Goal: Information Seeking & Learning: Learn about a topic

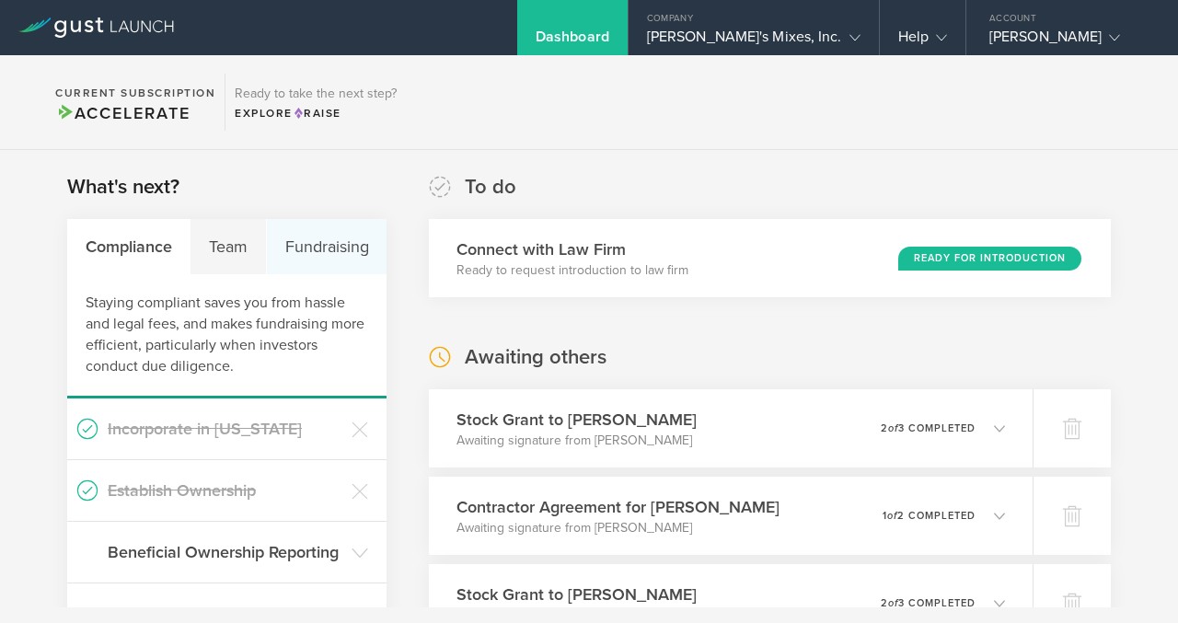
click at [331, 258] on div "Fundraising" at bounding box center [327, 246] width 120 height 55
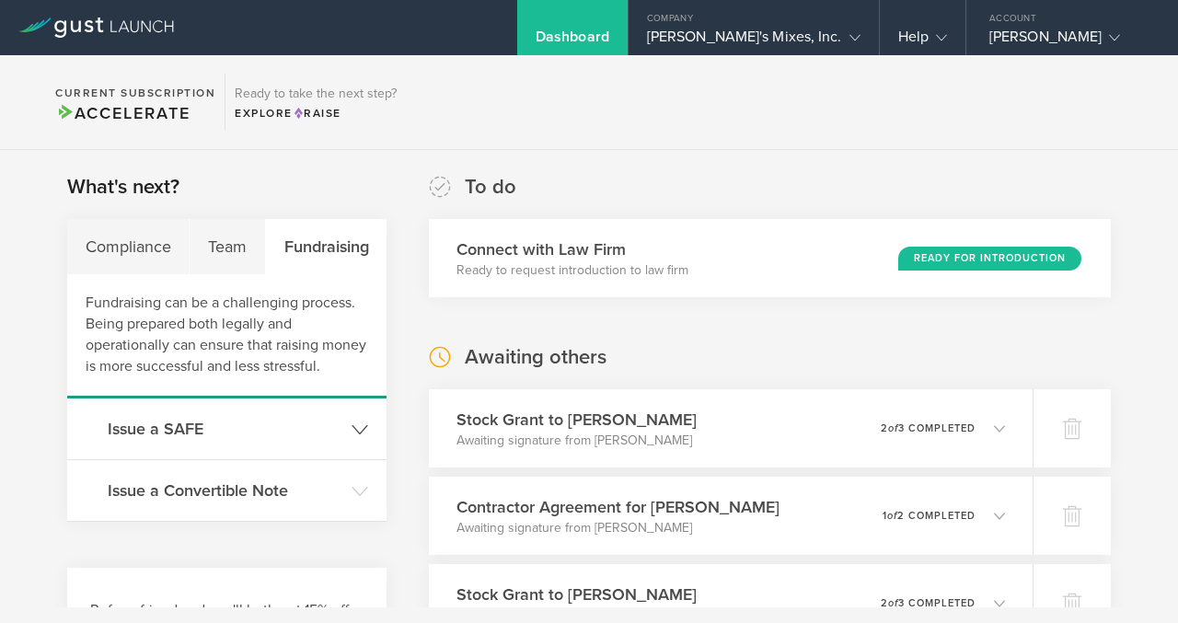
click at [295, 441] on header "Issue a SAFE" at bounding box center [226, 429] width 319 height 61
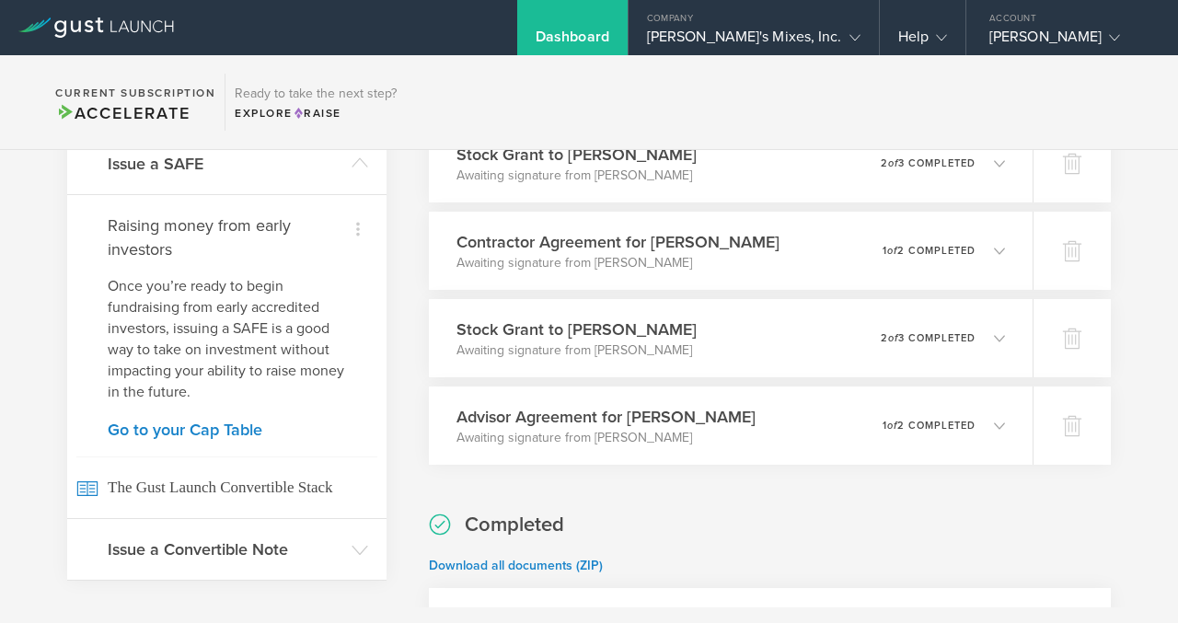
scroll to position [267, 0]
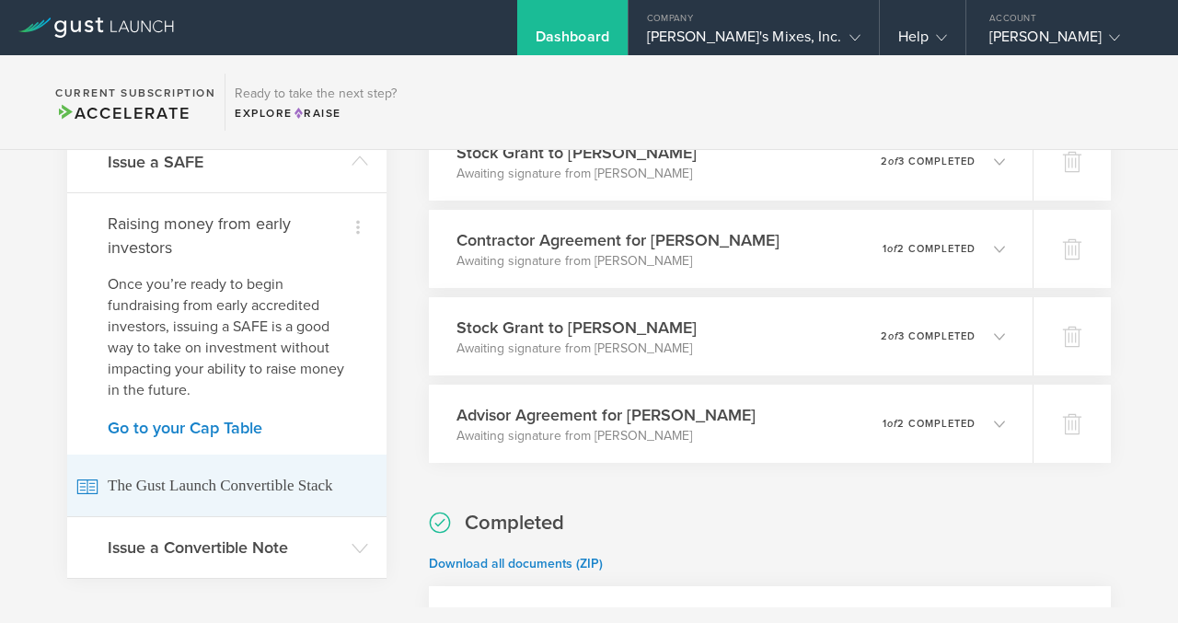
click at [276, 484] on span "The Gust Launch Convertible Stack" at bounding box center [226, 486] width 301 height 62
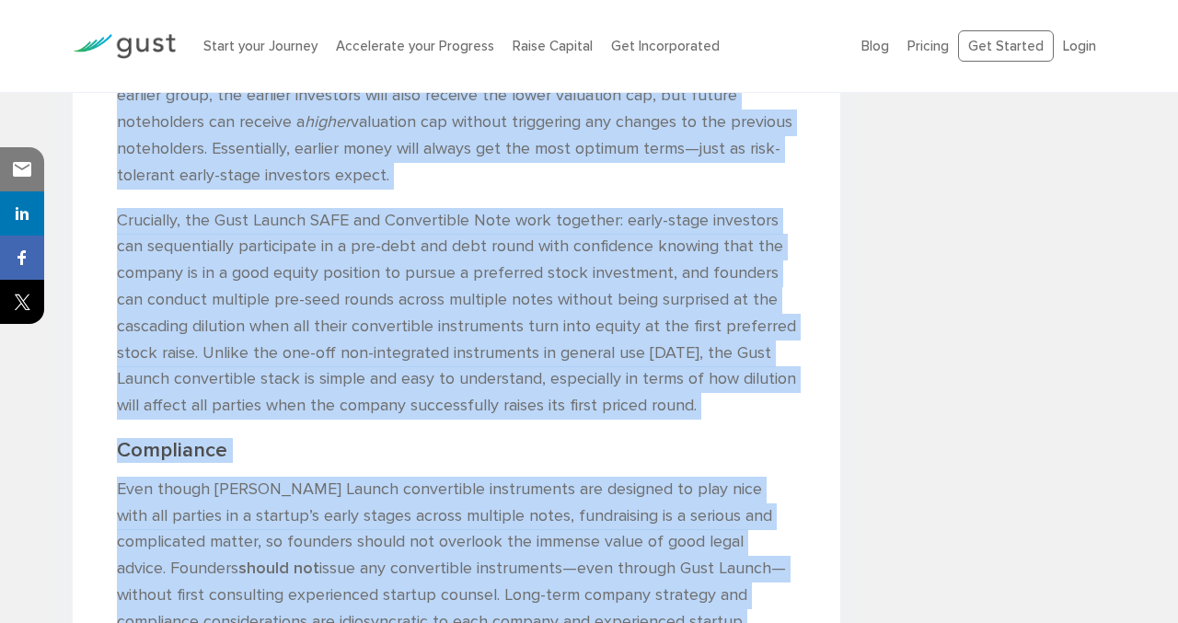
scroll to position [4915, 0]
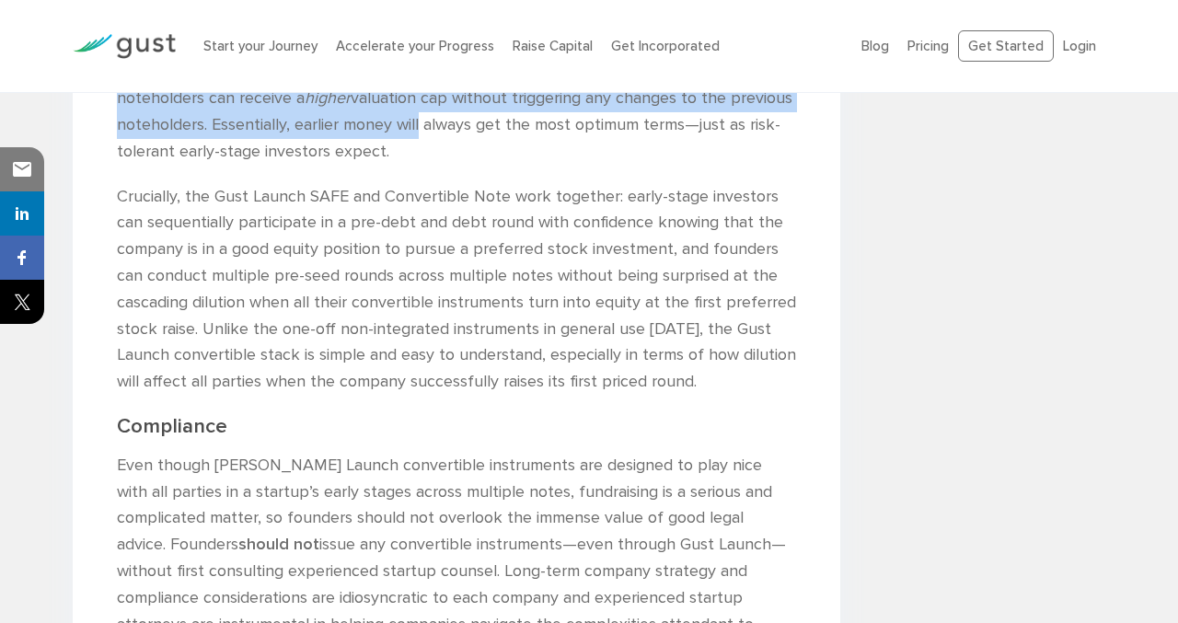
drag, startPoint x: 121, startPoint y: 349, endPoint x: 324, endPoint y: 96, distance: 324.7
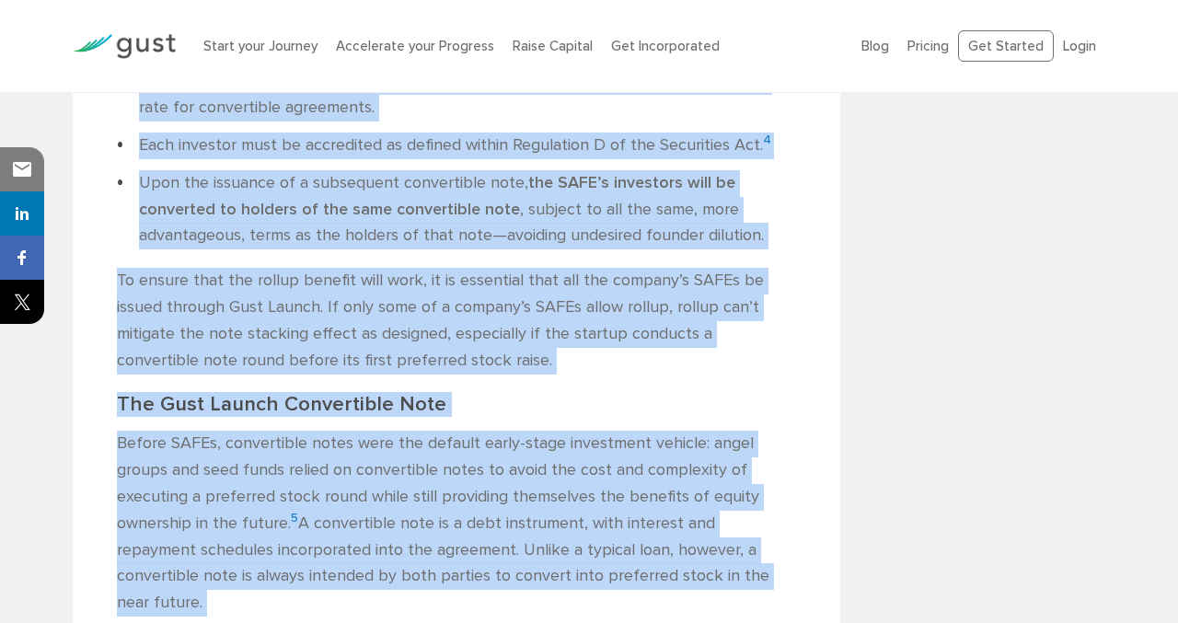
scroll to position [3083, 0]
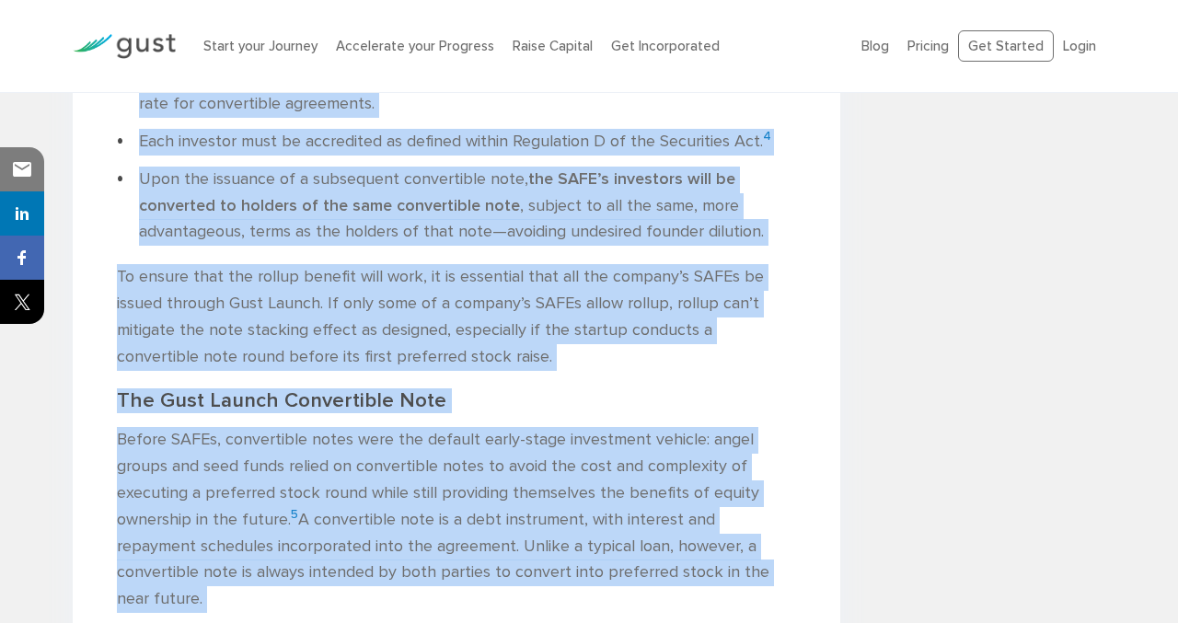
click at [476, 337] on p "To ensure that the rollup benefit will work, it is essential that all the compa…" at bounding box center [456, 317] width 679 height 106
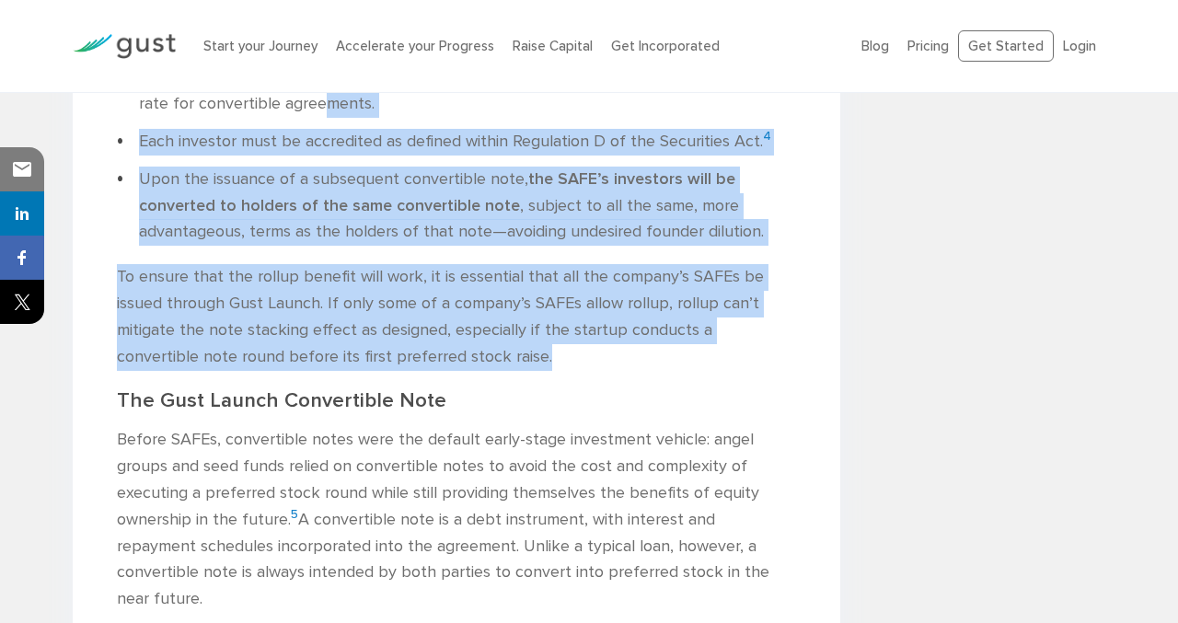
drag, startPoint x: 470, startPoint y: 360, endPoint x: 290, endPoint y: 116, distance: 303.3
click at [290, 116] on div "The Gust Launch Convertible Stack: New Instruments for Modern Early-Stage Fundr…" at bounding box center [457, 464] width 768 height 6324
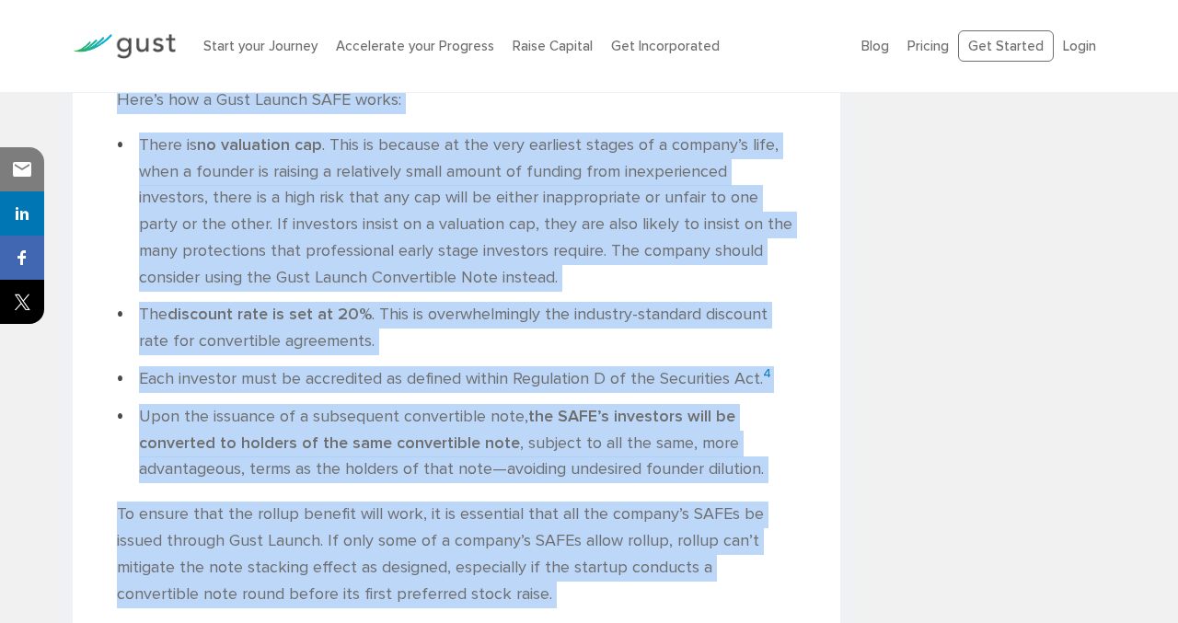
scroll to position [2891, 0]
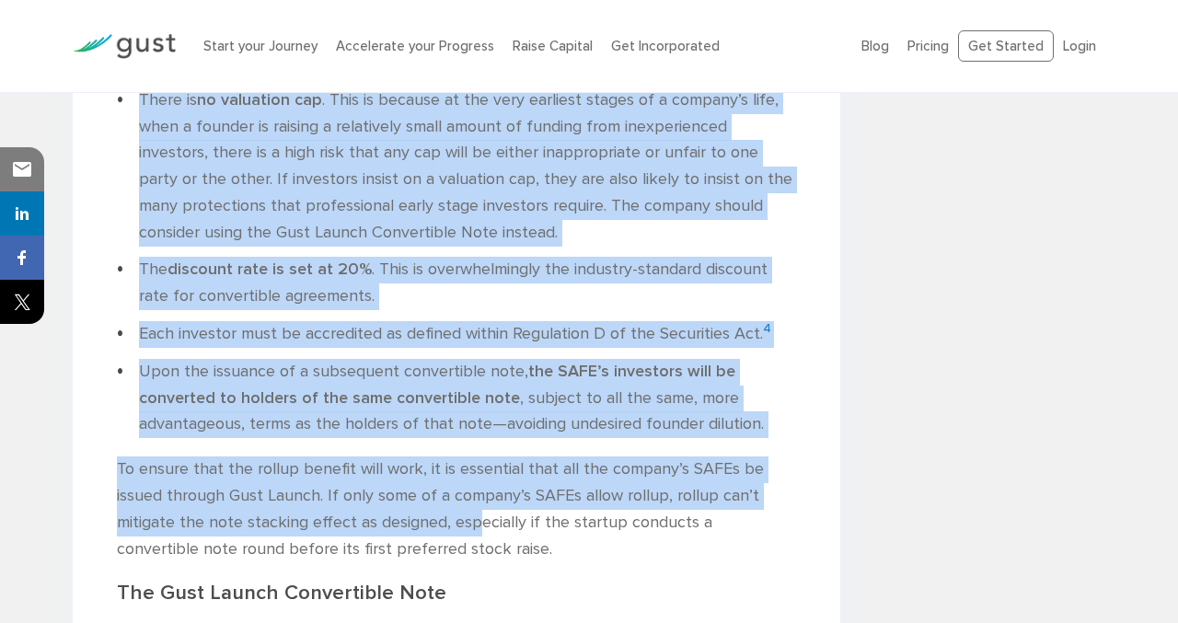
drag, startPoint x: 118, startPoint y: 266, endPoint x: 478, endPoint y: 535, distance: 449.1
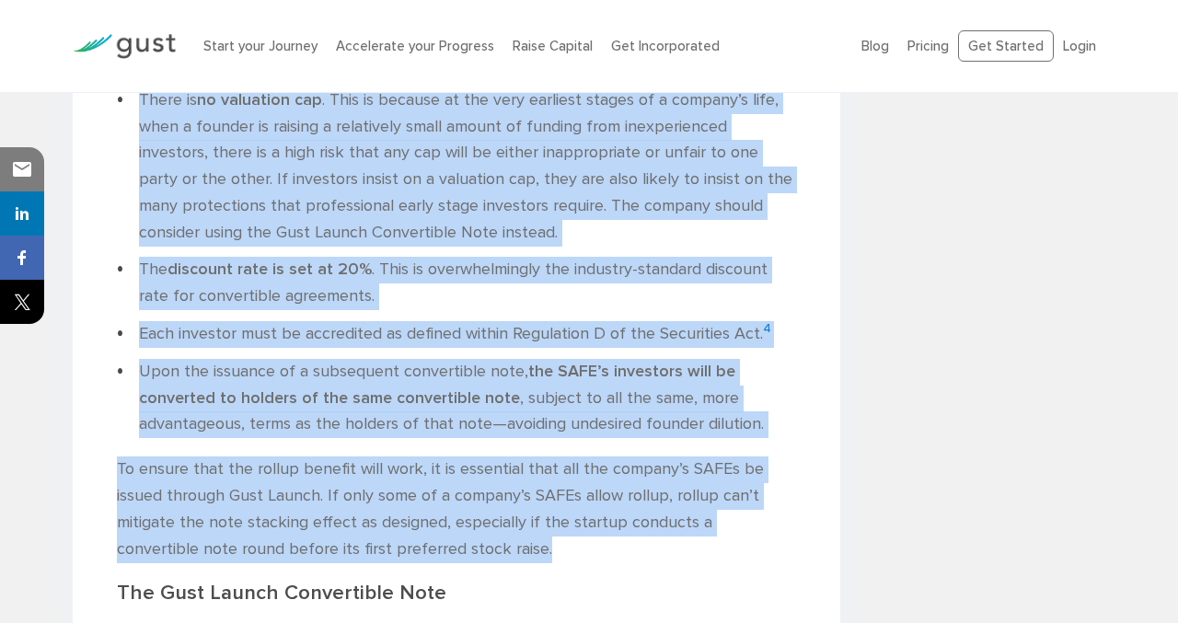
copy div "Lor Ipsu Dolors AMET Cons ad eli seddoeiusm, tem INCI utlabor e doloremagn ali …"
